Goal: Transaction & Acquisition: Download file/media

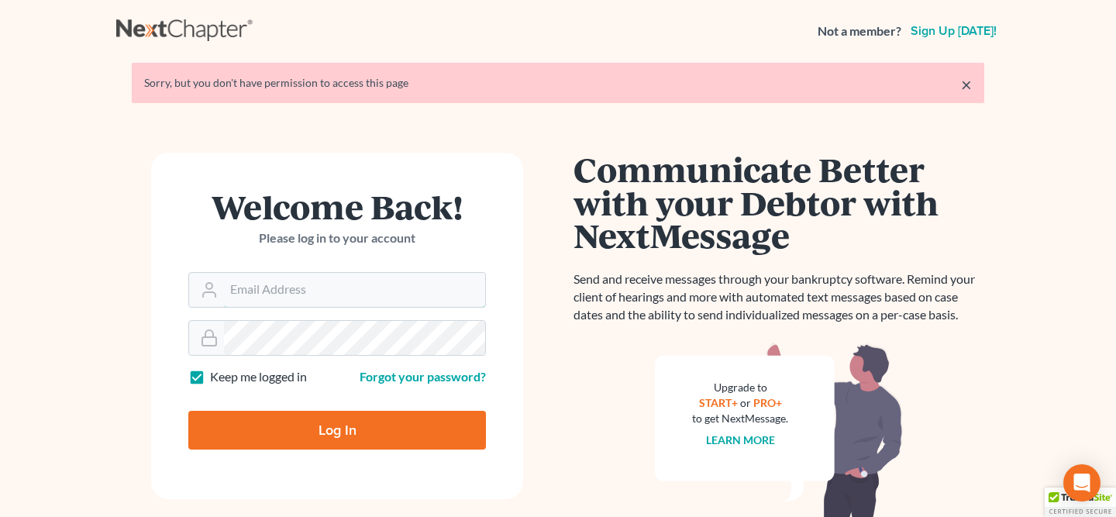
type input "[EMAIL_ADDRESS][PERSON_NAME][DOMAIN_NAME]"
click at [465, 429] on input "Log In" at bounding box center [337, 430] width 298 height 39
type input "Thinking..."
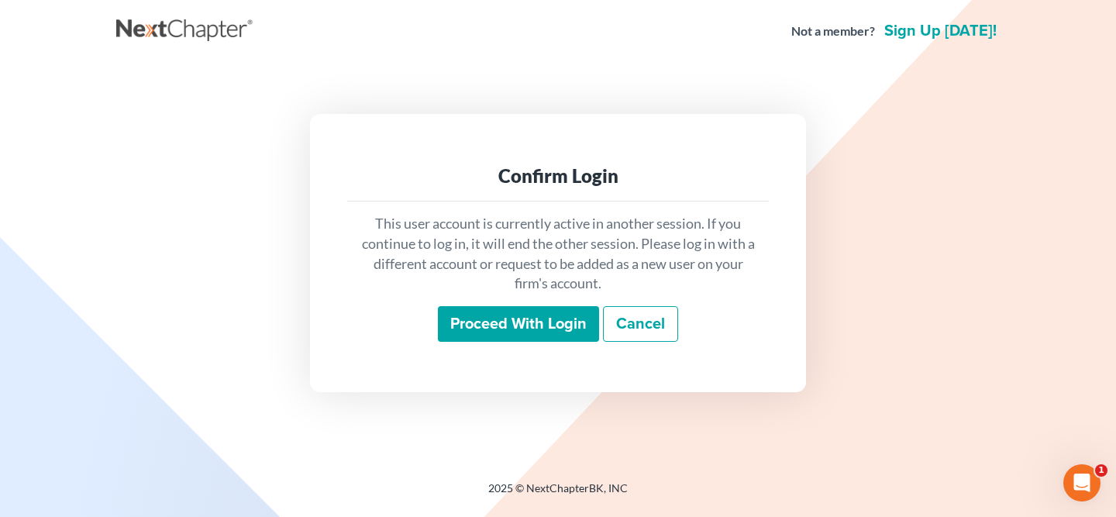
click at [541, 333] on input "Proceed with login" at bounding box center [518, 324] width 161 height 36
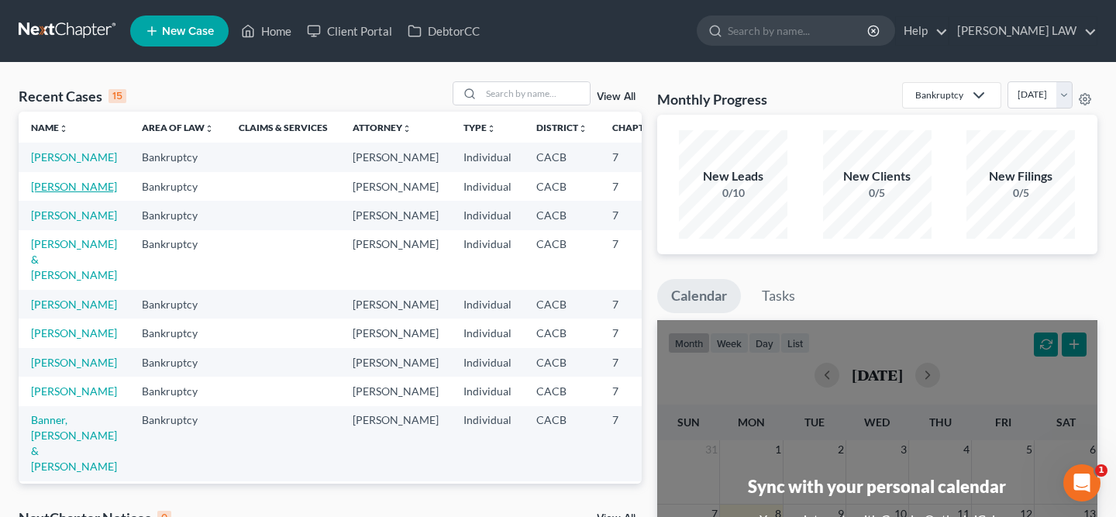
click at [51, 193] on link "Davis, Bryant" at bounding box center [74, 186] width 86 height 13
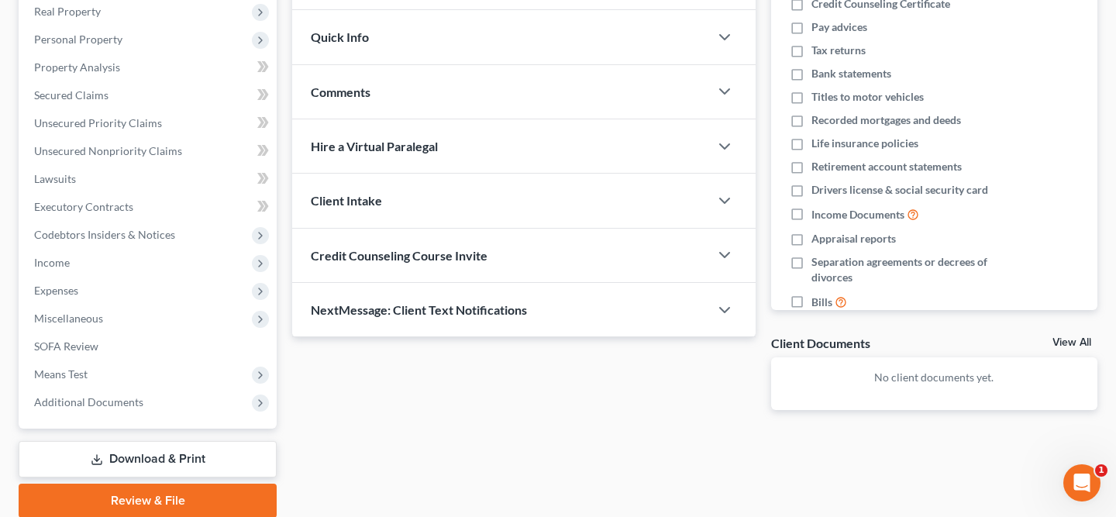
scroll to position [305, 0]
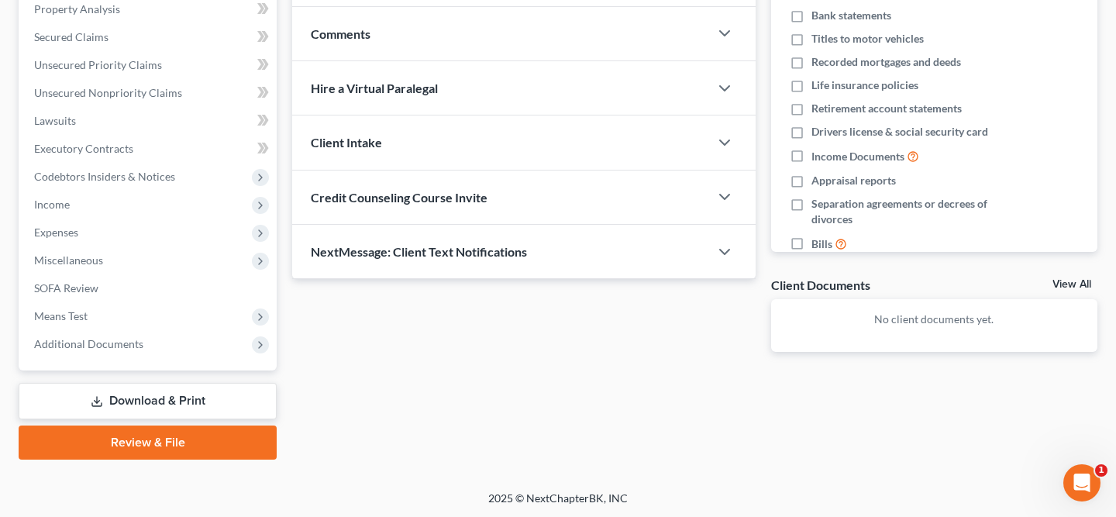
click at [222, 395] on link "Download & Print" at bounding box center [148, 401] width 258 height 36
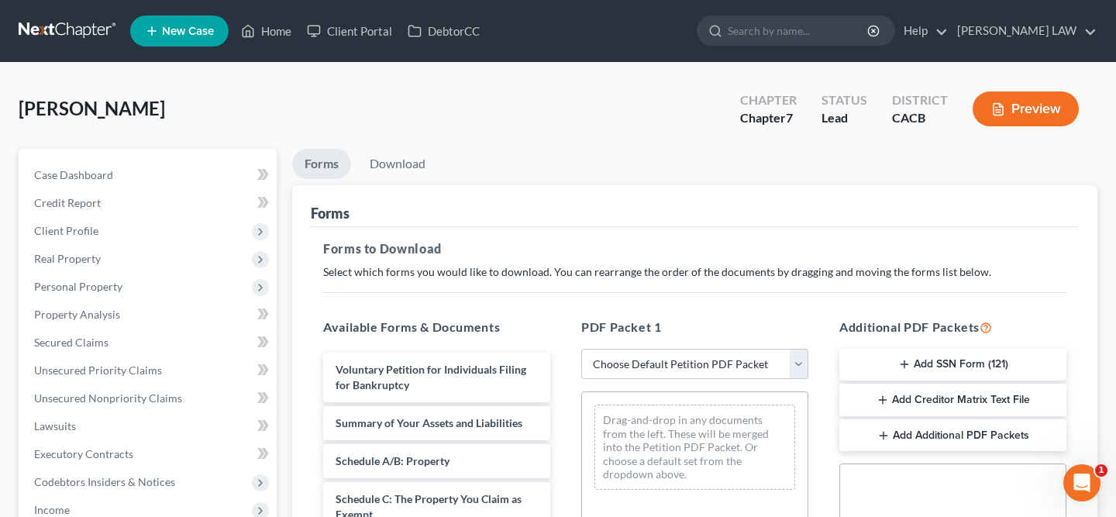
click at [953, 398] on button "Add Creditor Matrix Text File" at bounding box center [953, 400] width 227 height 33
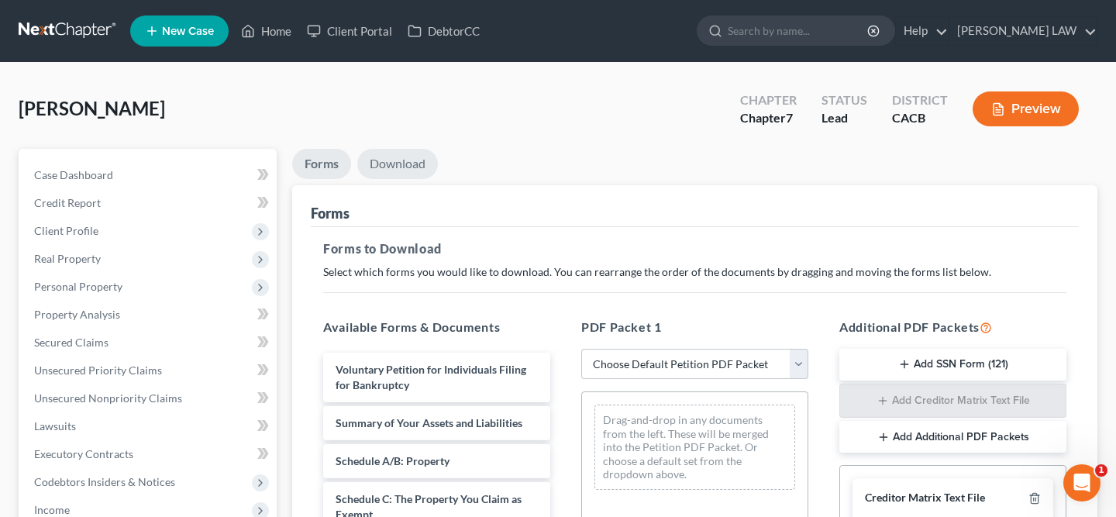
click at [401, 158] on link "Download" at bounding box center [397, 164] width 81 height 30
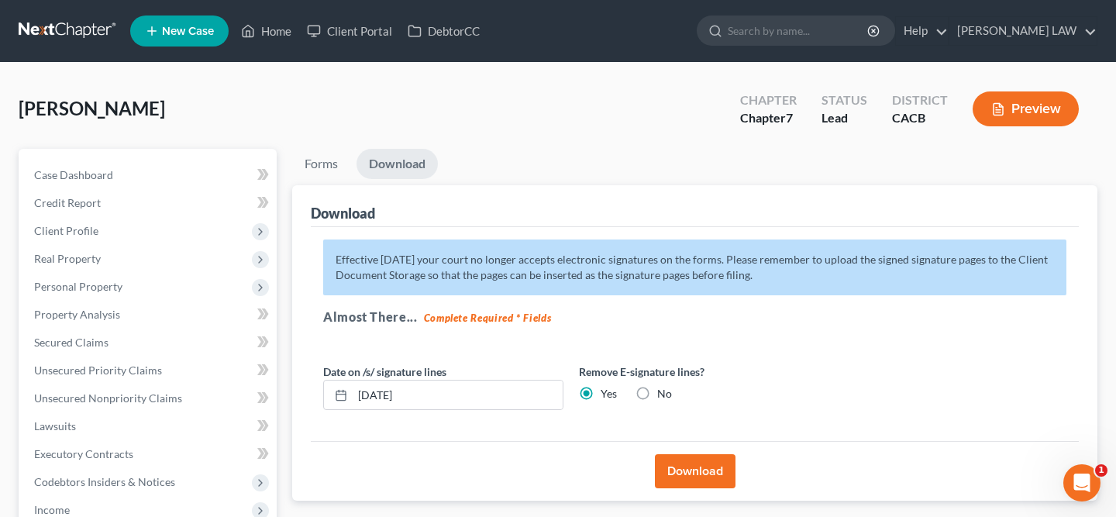
scroll to position [128, 0]
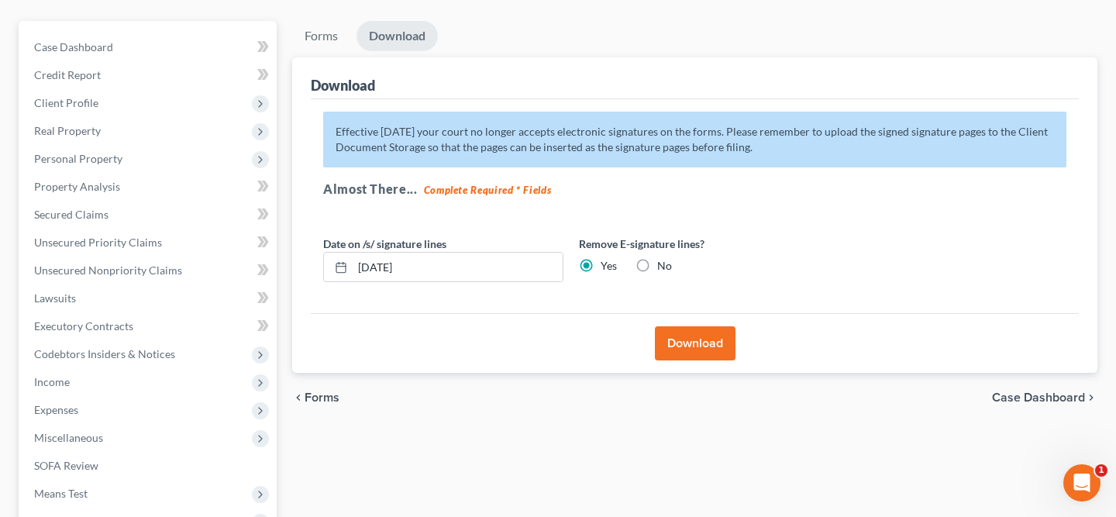
click at [711, 350] on button "Download" at bounding box center [695, 343] width 81 height 34
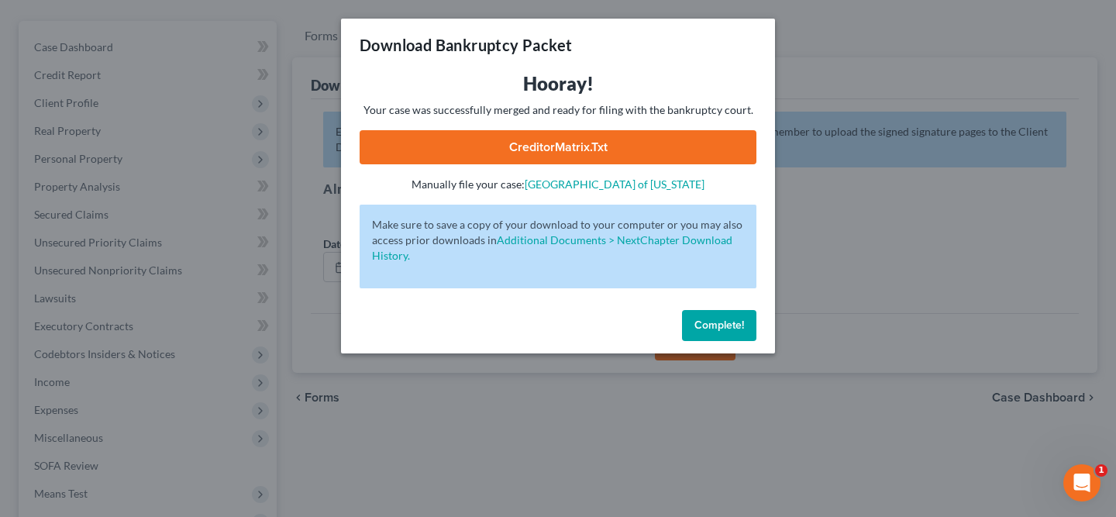
click at [552, 154] on link "CreditorMatrix.txt" at bounding box center [558, 147] width 397 height 34
click at [580, 140] on link "CreditorMatrix.txt" at bounding box center [558, 147] width 397 height 34
